Goal: Task Accomplishment & Management: Manage account settings

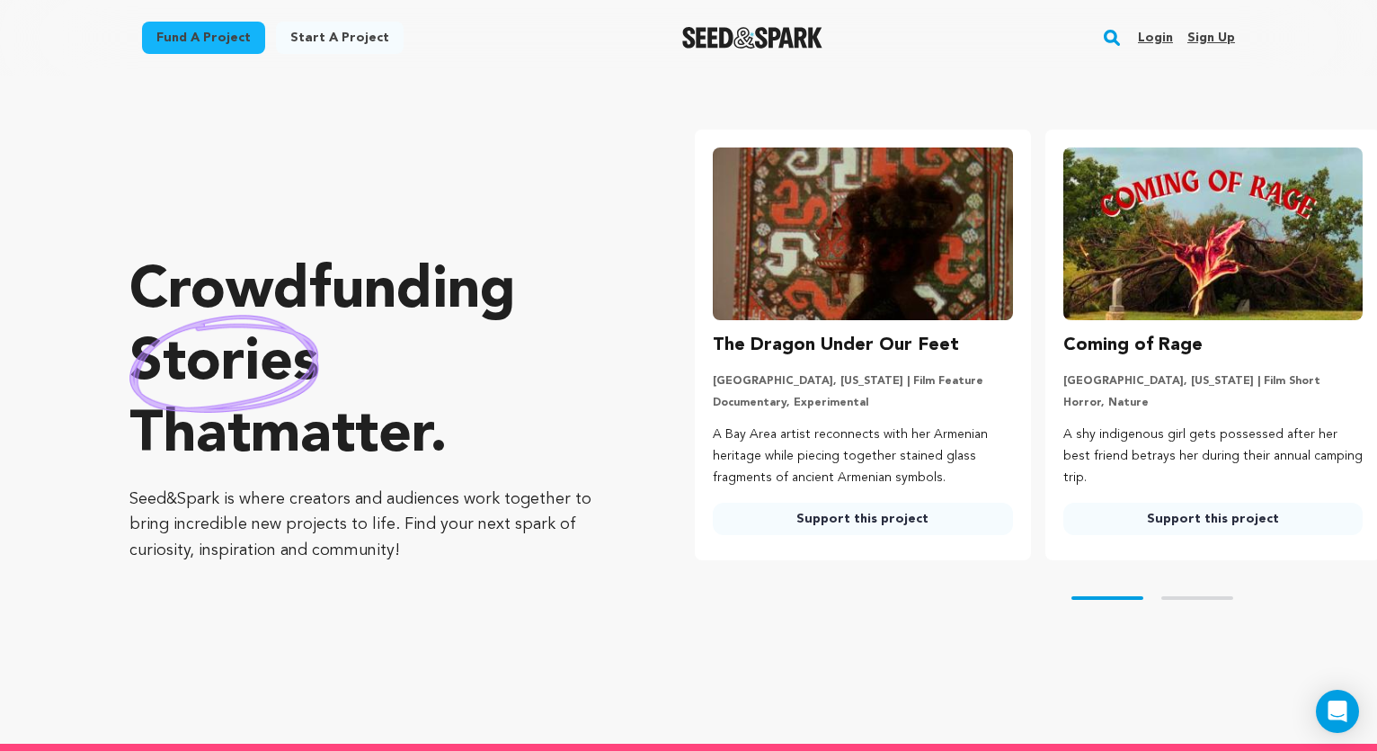
scroll to position [0, 273]
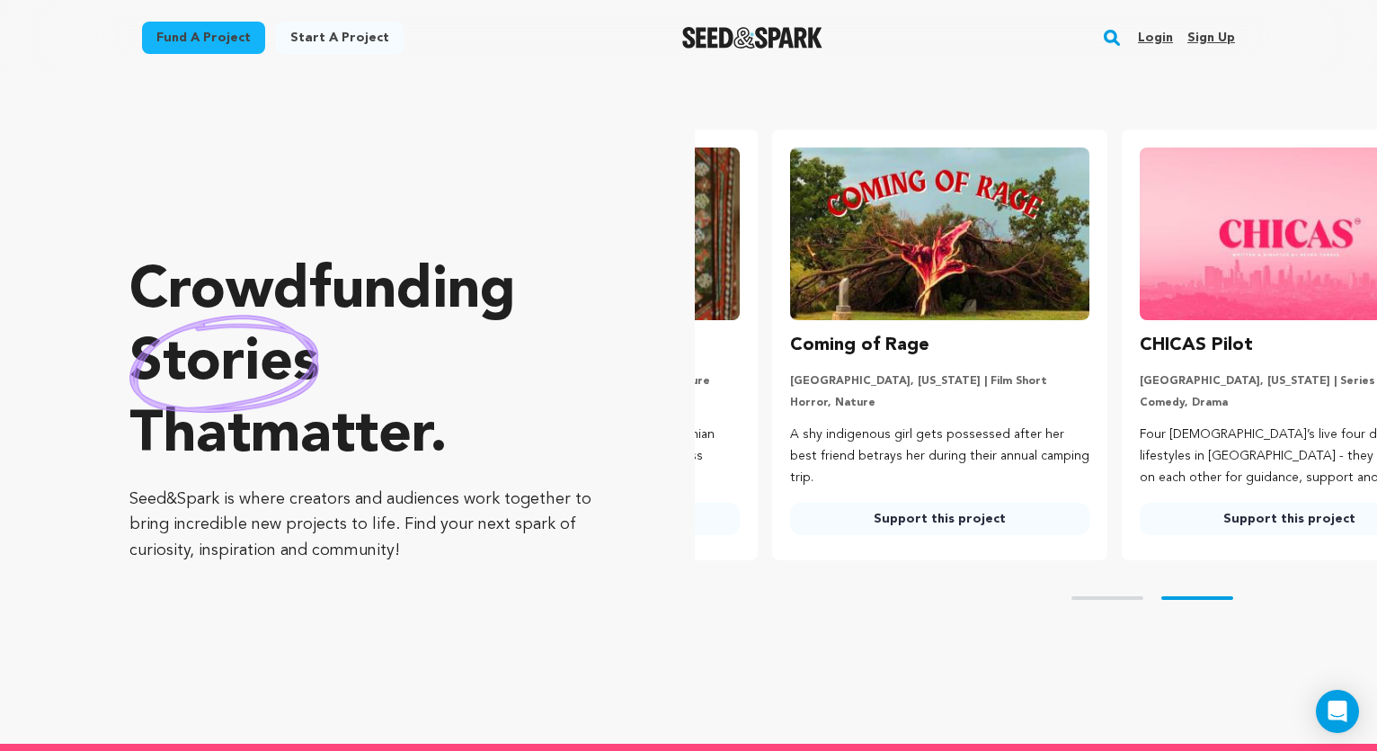
click at [1160, 36] on link "Login" at bounding box center [1155, 37] width 35 height 29
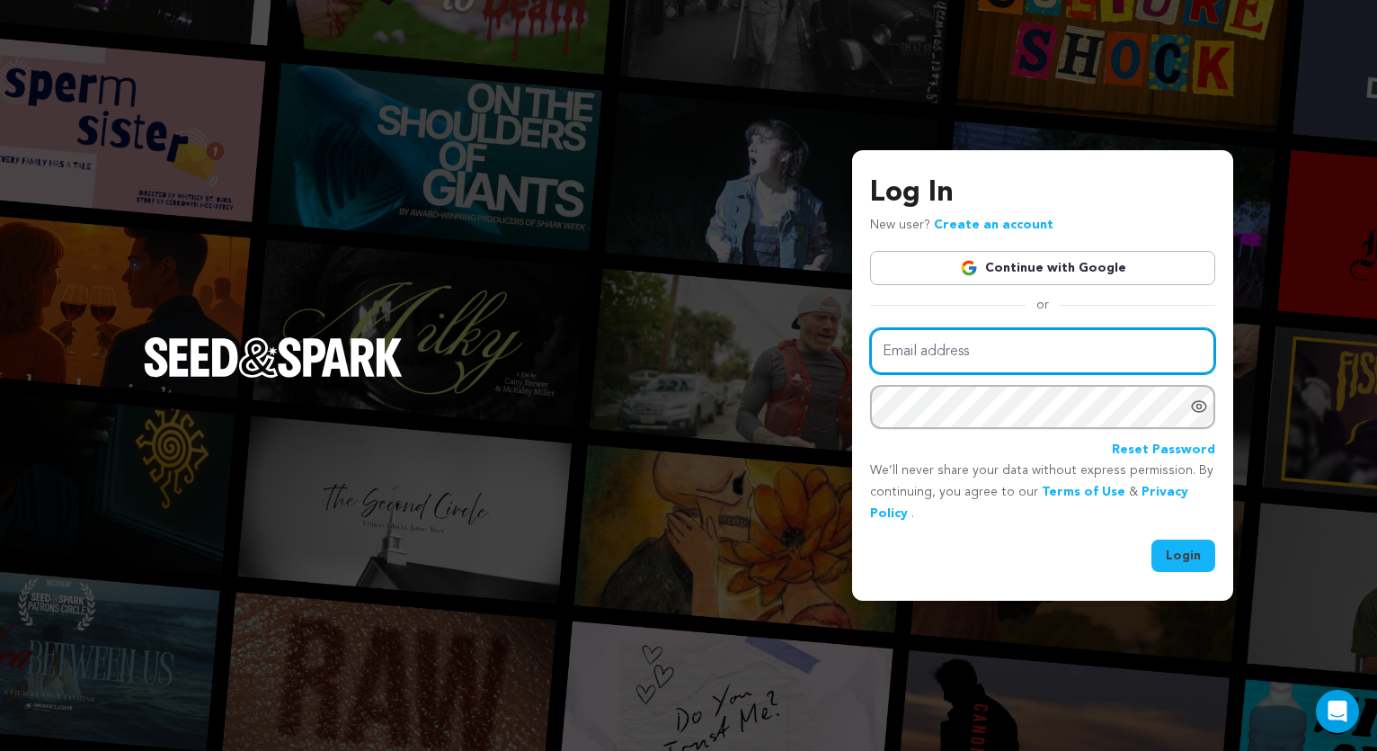
click at [975, 358] on input "Email address" at bounding box center [1042, 351] width 345 height 46
type input "callumadams4@gmail.com"
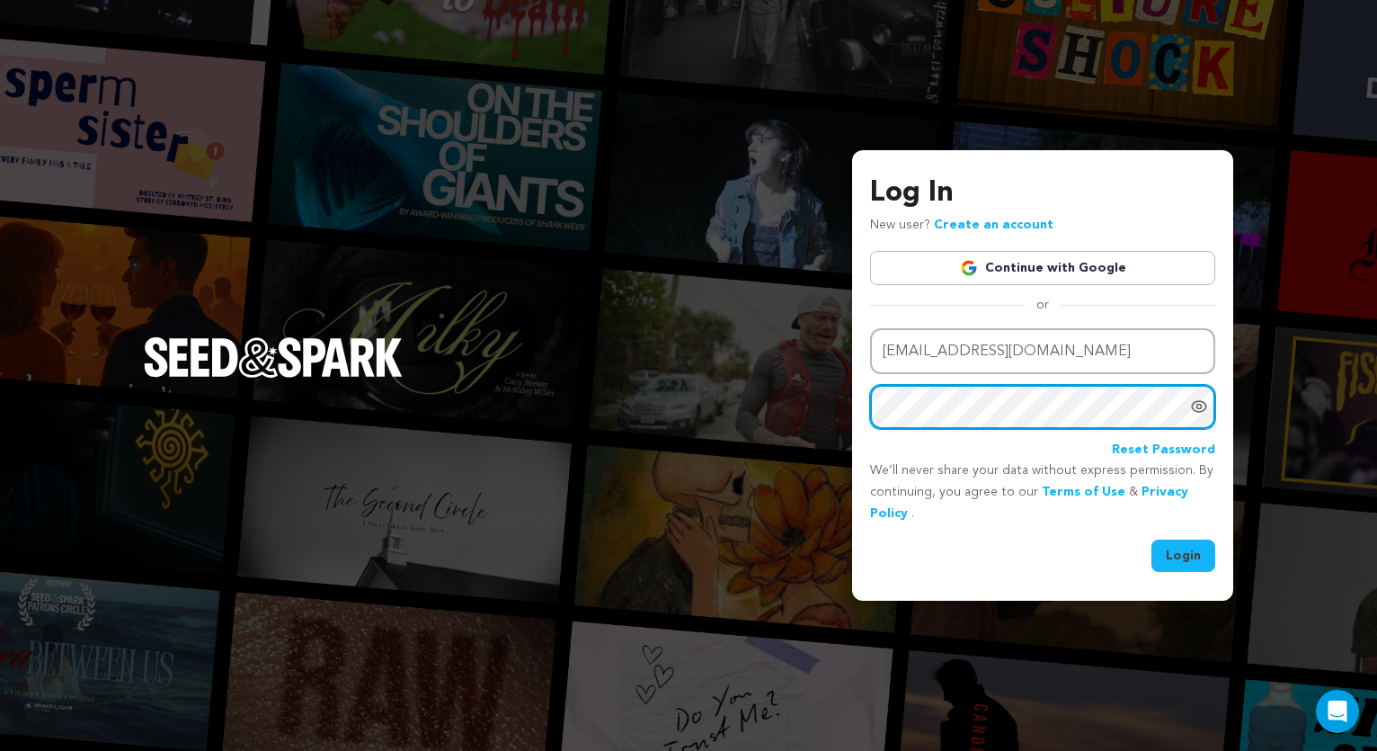
click at [1184, 553] on button "Login" at bounding box center [1184, 555] width 64 height 32
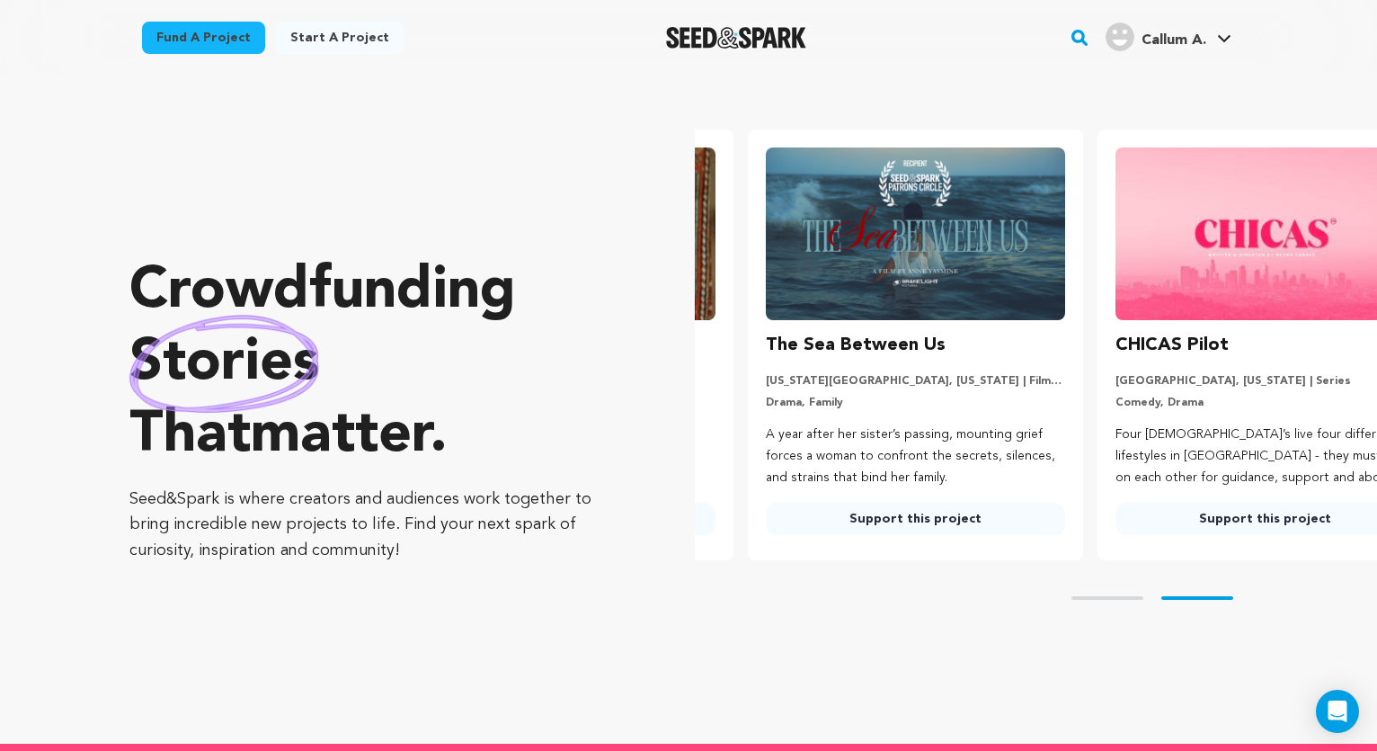
scroll to position [0, 364]
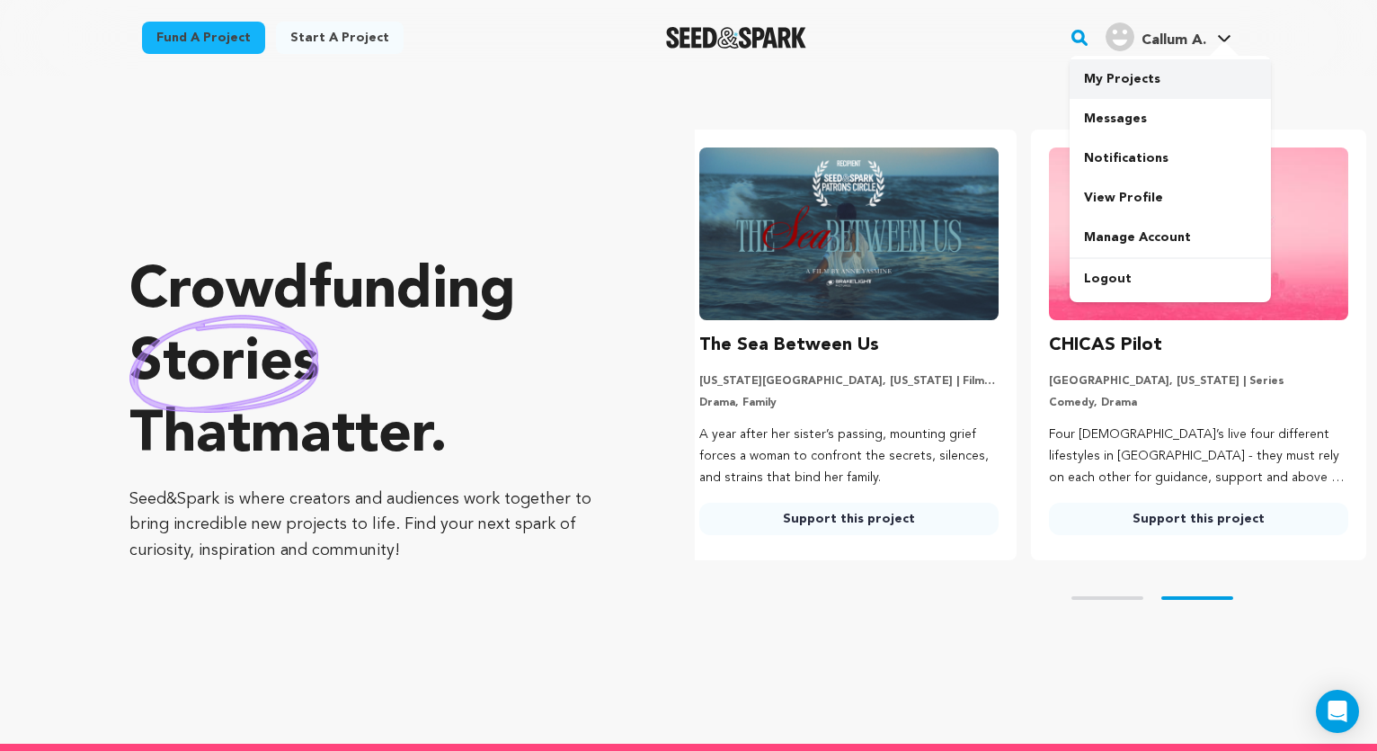
click at [1135, 81] on link "My Projects" at bounding box center [1170, 79] width 201 height 40
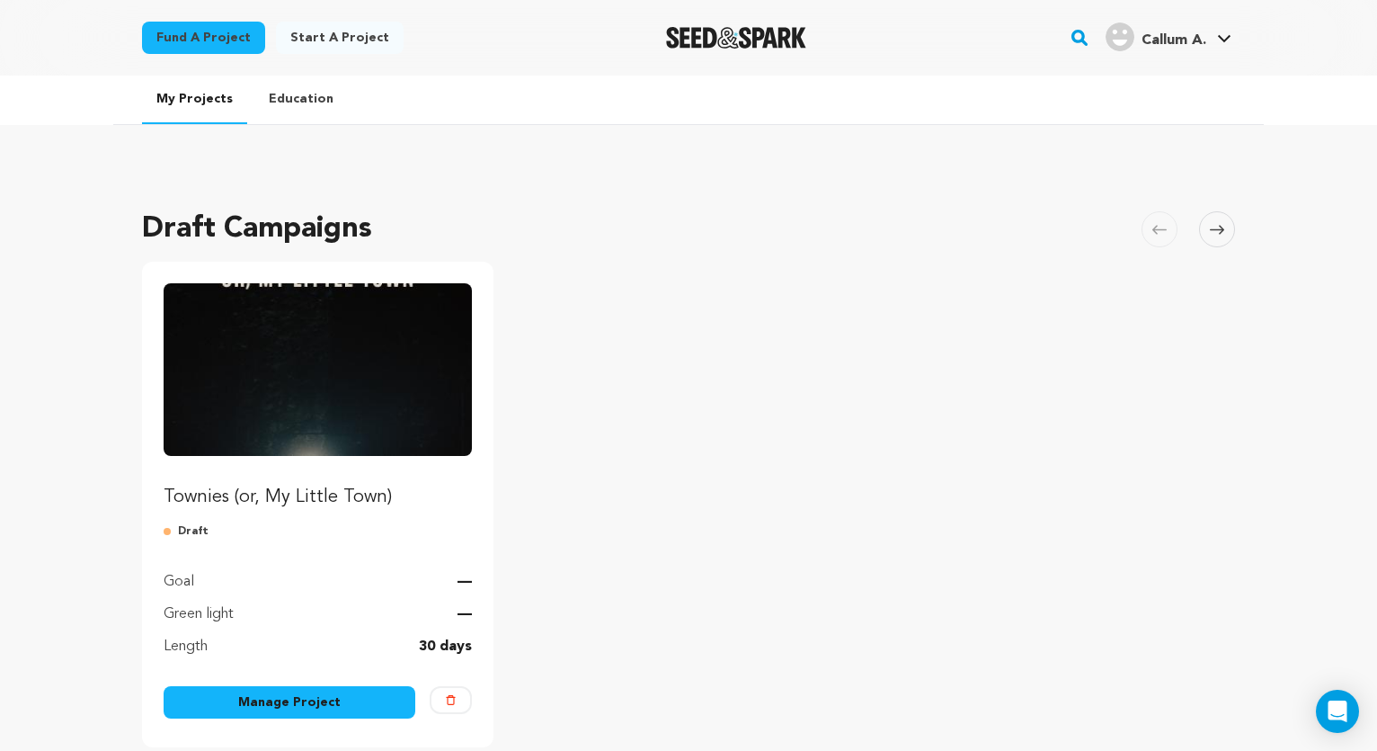
click at [392, 362] on img "Fund Townies (or, My Little Town)" at bounding box center [318, 369] width 308 height 173
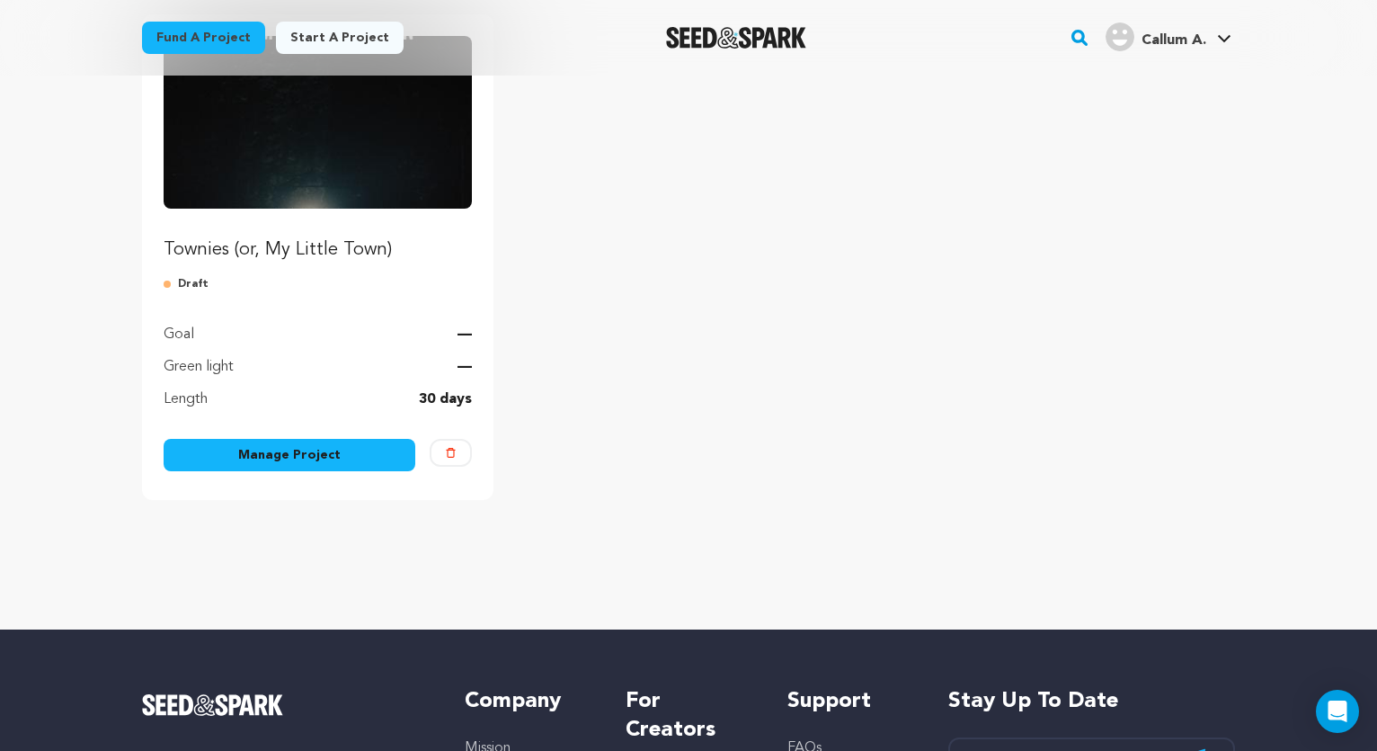
scroll to position [254, 0]
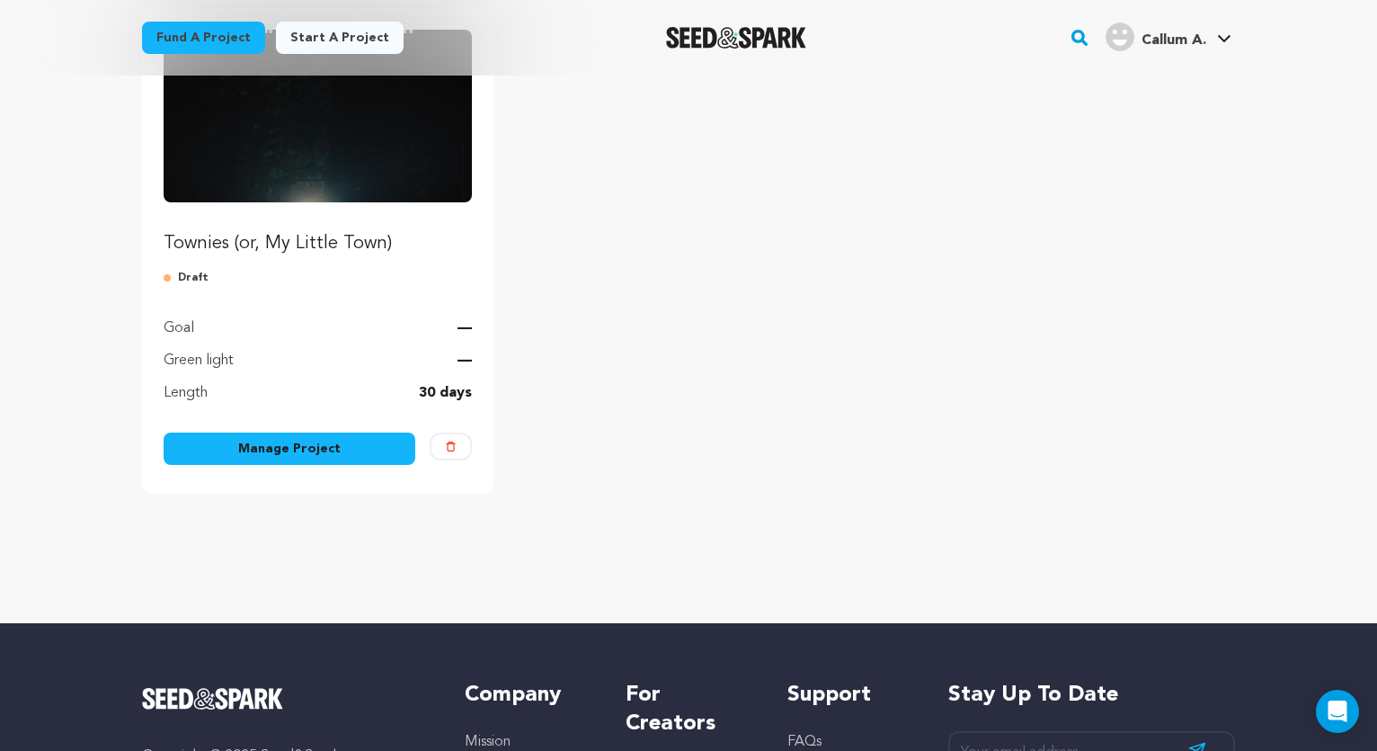
click at [332, 444] on link "Manage Project" at bounding box center [290, 448] width 252 height 32
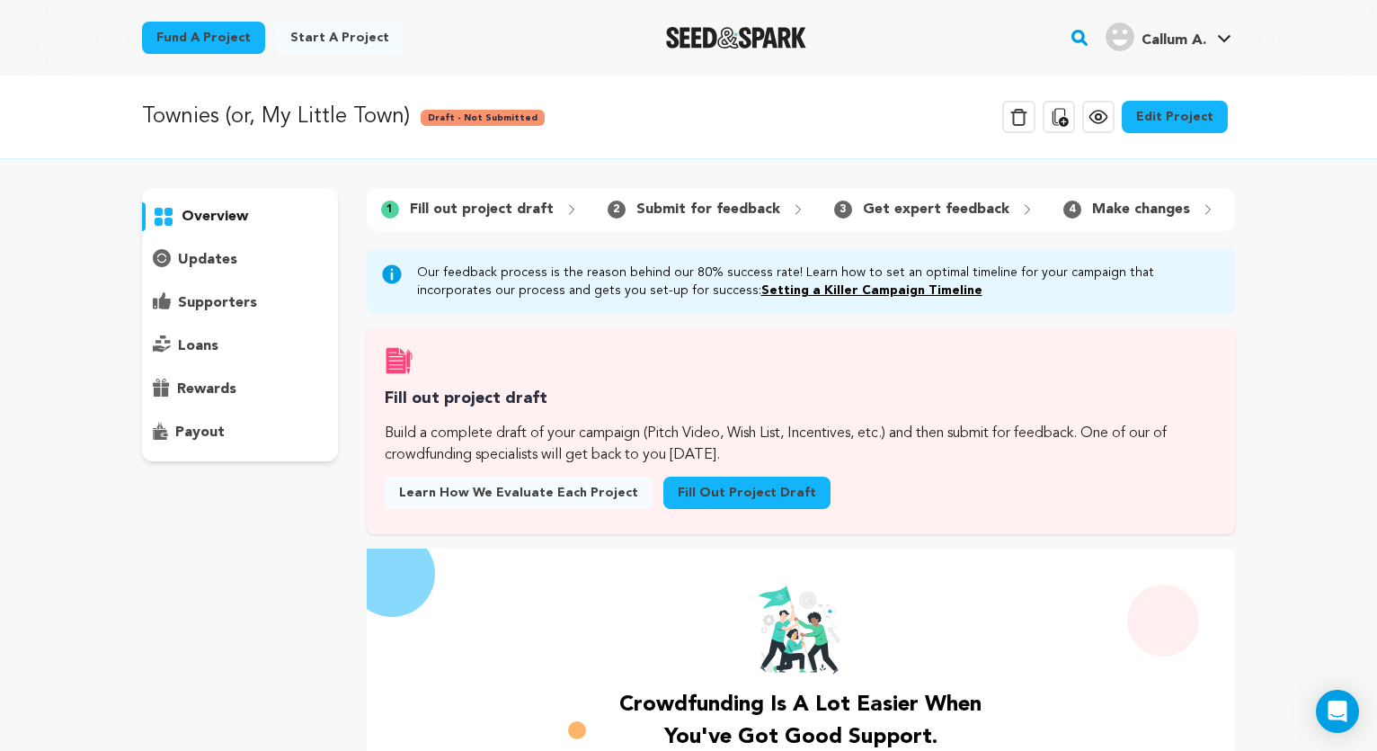
click at [1179, 120] on link "Edit Project" at bounding box center [1175, 117] width 106 height 32
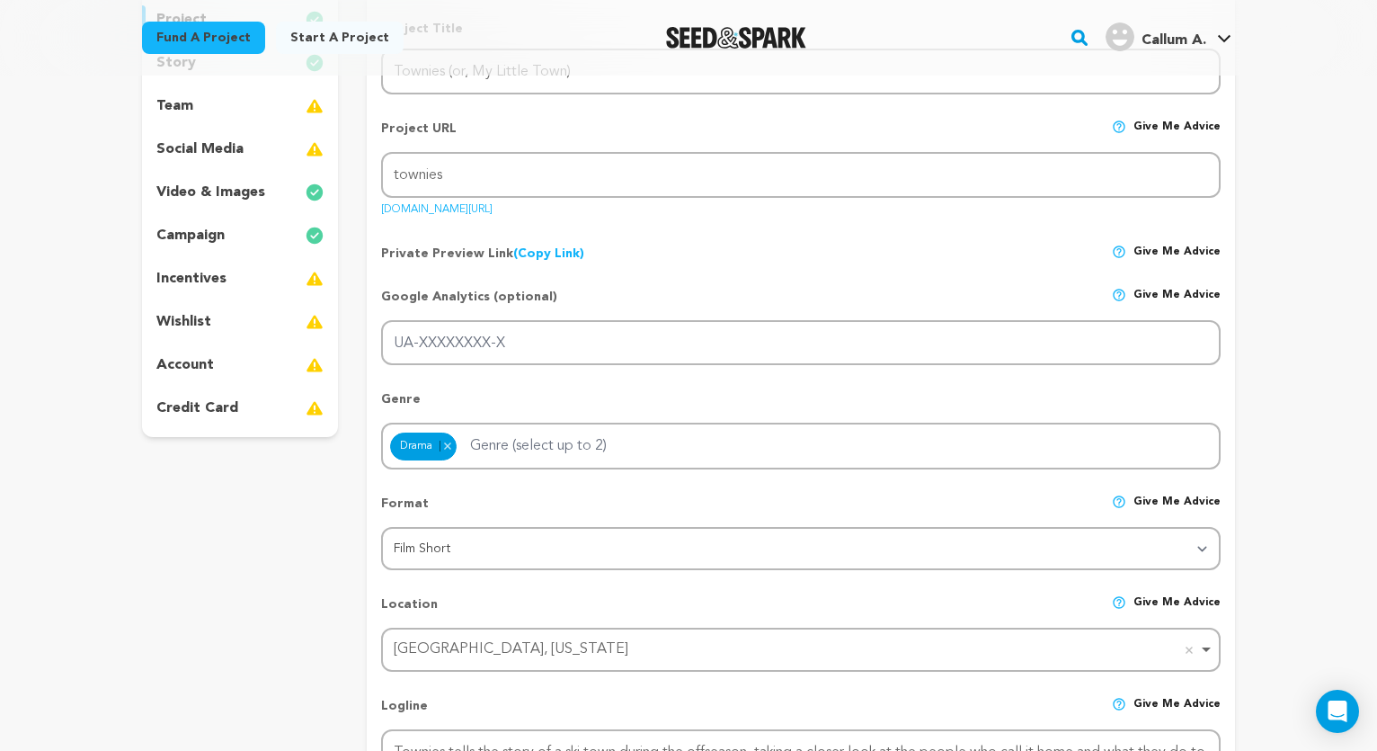
scroll to position [183, 0]
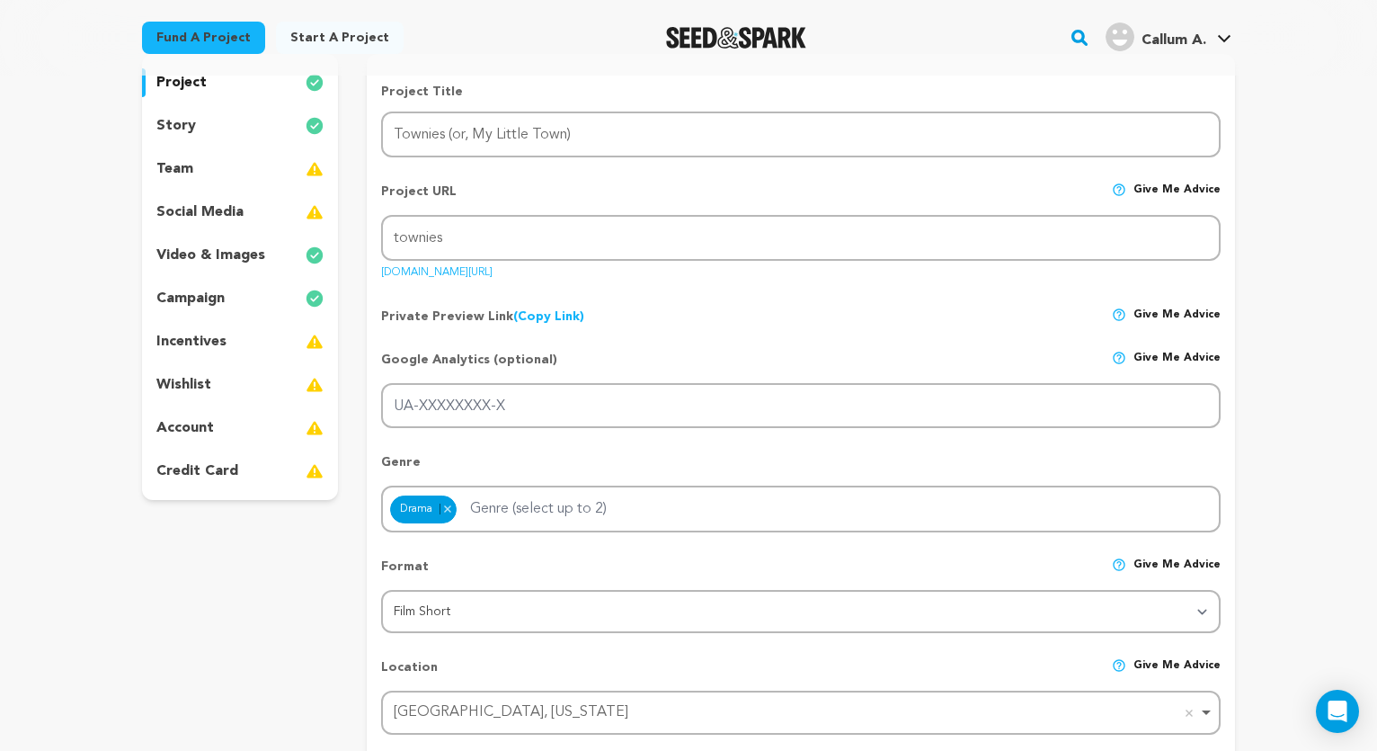
click at [230, 253] on p "video & images" at bounding box center [210, 256] width 109 height 22
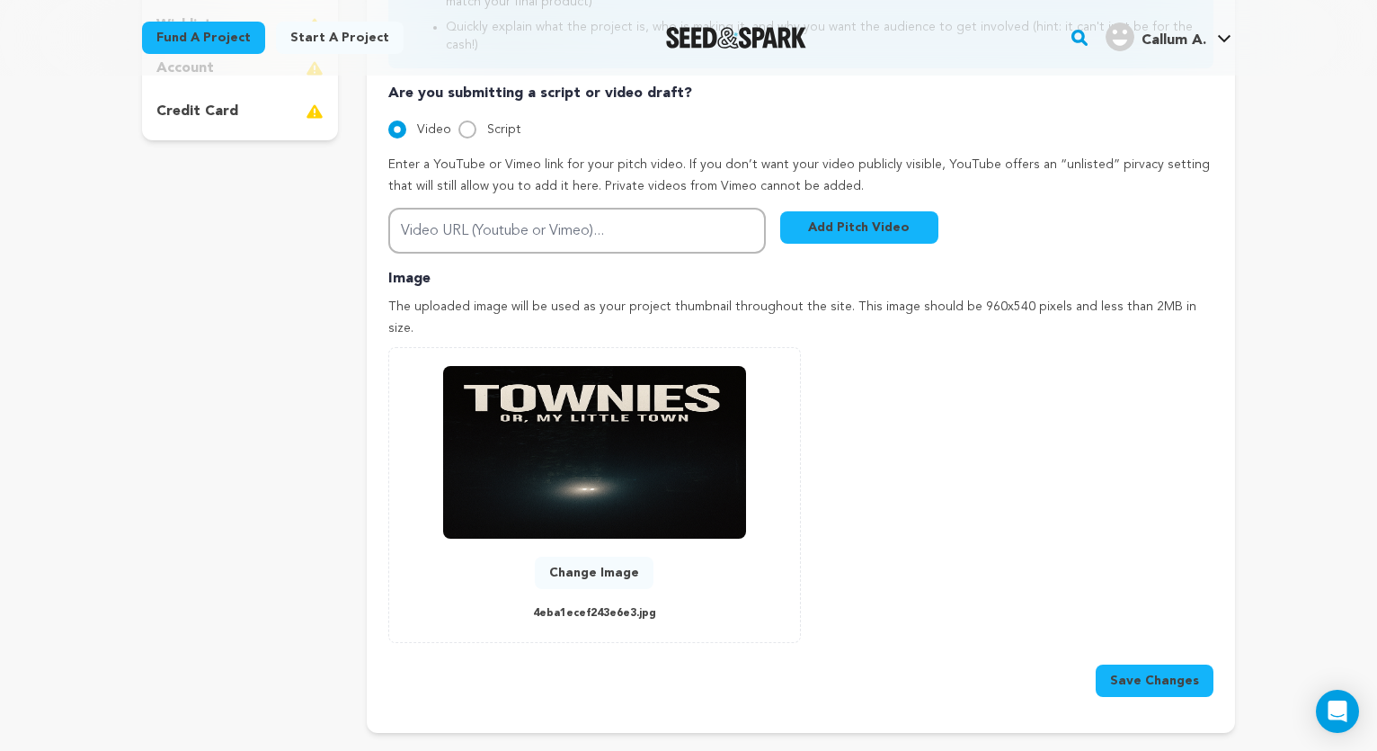
scroll to position [549, 0]
